Goal: Task Accomplishment & Management: Complete application form

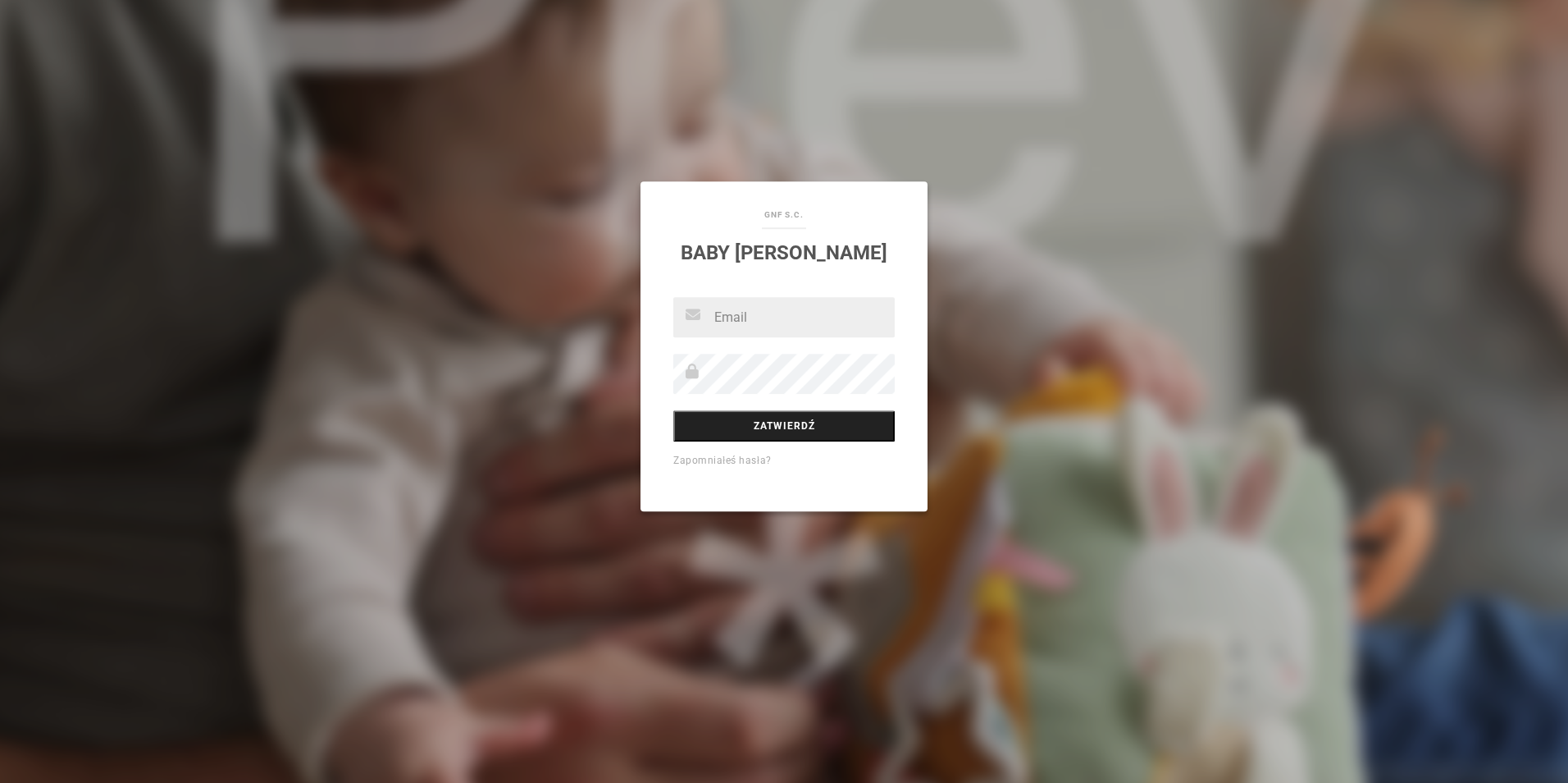
type input "[EMAIL_ADDRESS][DOMAIN_NAME]"
click at [845, 430] on input "Zatwierdź" at bounding box center [784, 425] width 222 height 31
type input "[EMAIL_ADDRESS][DOMAIN_NAME]"
click at [788, 418] on input "Zatwierdź" at bounding box center [784, 425] width 222 height 31
